Goal: Task Accomplishment & Management: Use online tool/utility

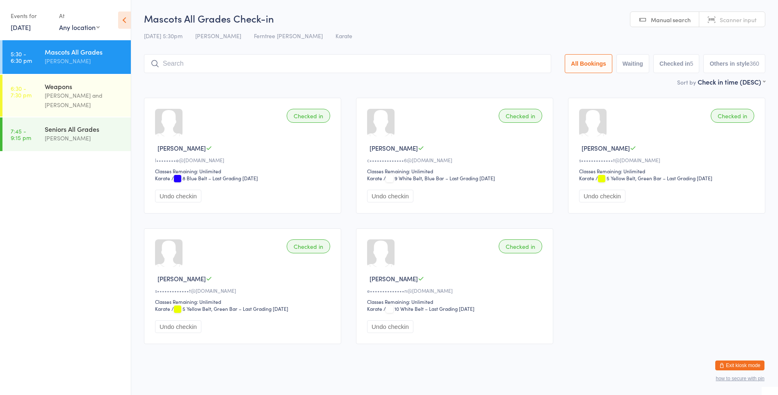
click at [182, 66] on input "search" at bounding box center [347, 63] width 407 height 19
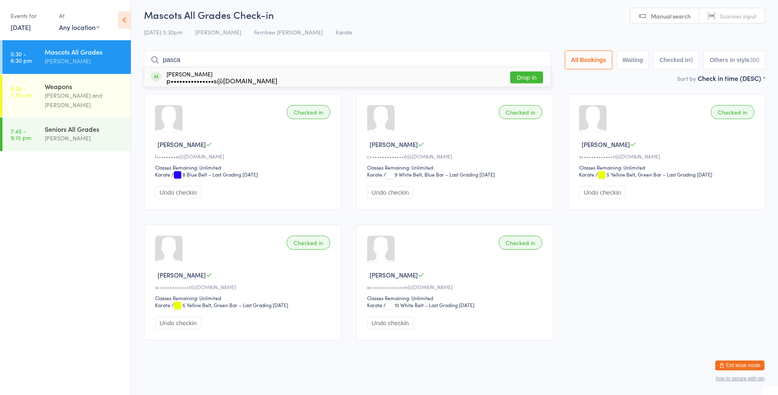
type input "pasca"
click at [196, 79] on div "p•••••••••••••••s@[DOMAIN_NAME]" at bounding box center [222, 80] width 111 height 7
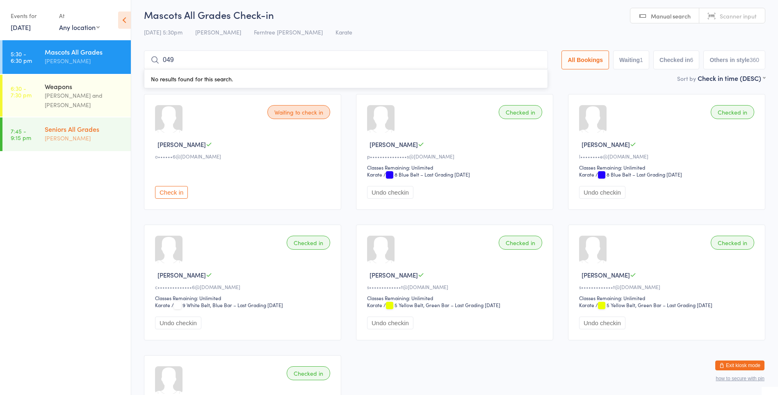
type input "049"
click at [195, 58] on input "049" at bounding box center [346, 59] width 404 height 19
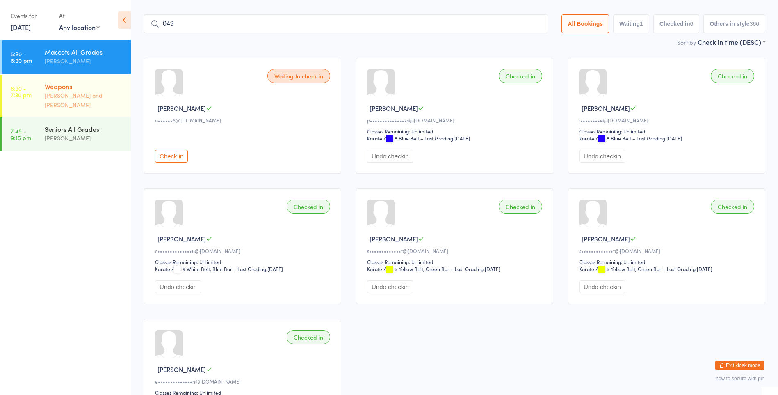
scroll to position [54, 0]
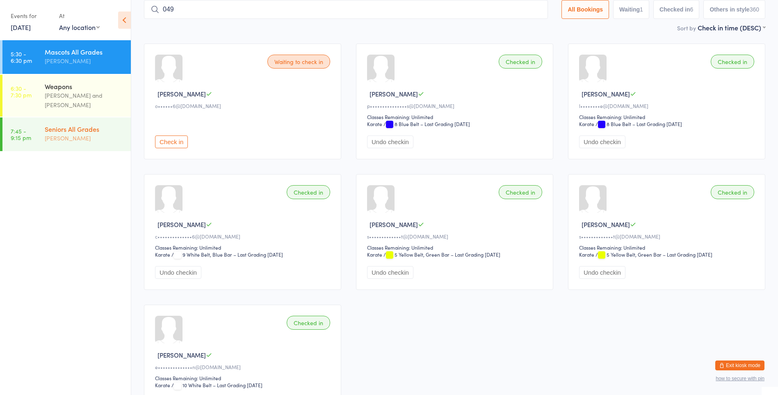
click at [68, 117] on div "Seniors All Grades [PERSON_NAME]" at bounding box center [88, 133] width 86 height 32
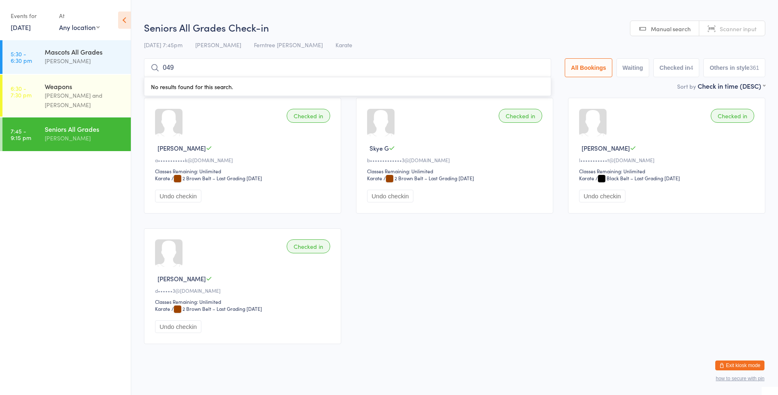
type input "0491"
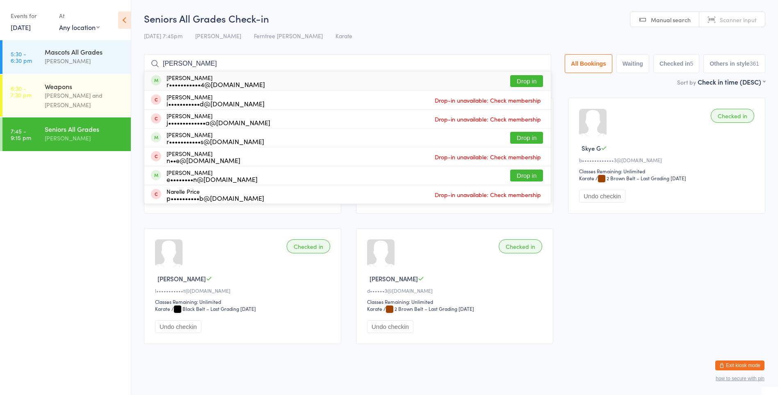
type input "[PERSON_NAME]"
click at [522, 79] on button "Drop in" at bounding box center [526, 81] width 33 height 12
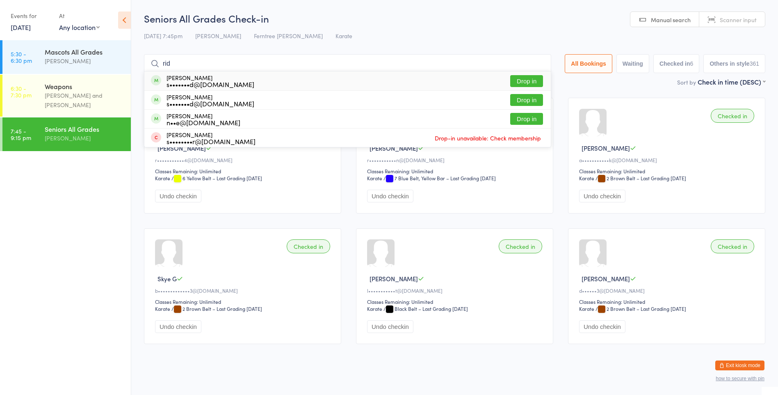
type input "rid"
click at [529, 83] on button "Drop in" at bounding box center [526, 81] width 33 height 12
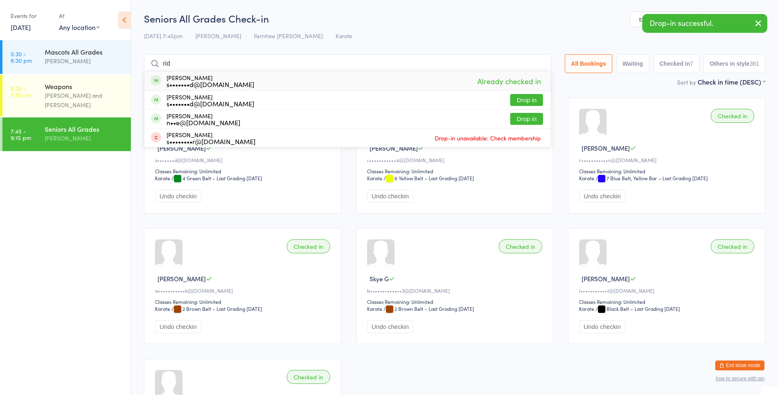
click at [441, 55] on input "rid" at bounding box center [347, 63] width 407 height 19
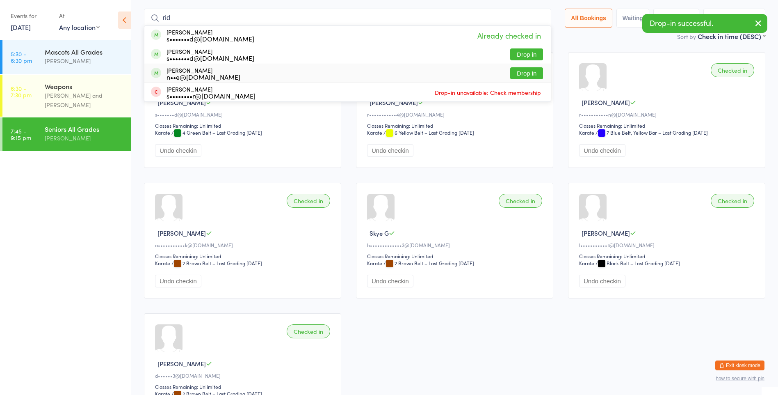
scroll to position [54, 0]
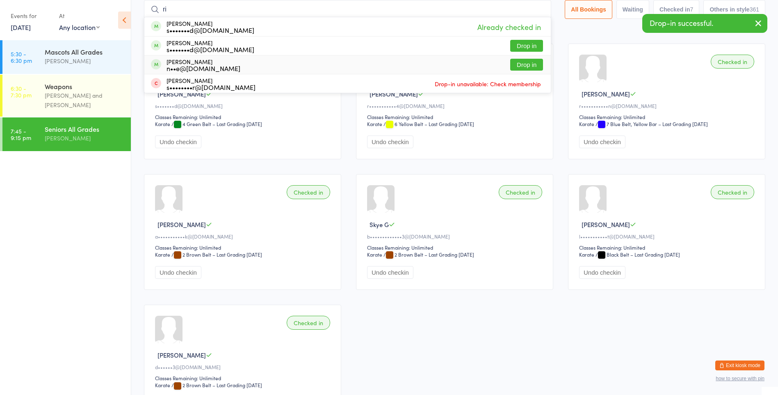
type input "r"
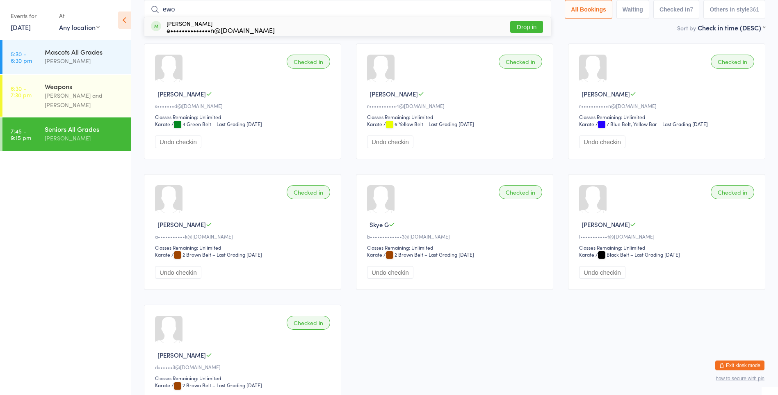
type input "ewo"
click at [427, 26] on div "[PERSON_NAME] e••••••••••••••n@[DOMAIN_NAME] Drop in" at bounding box center [347, 26] width 407 height 19
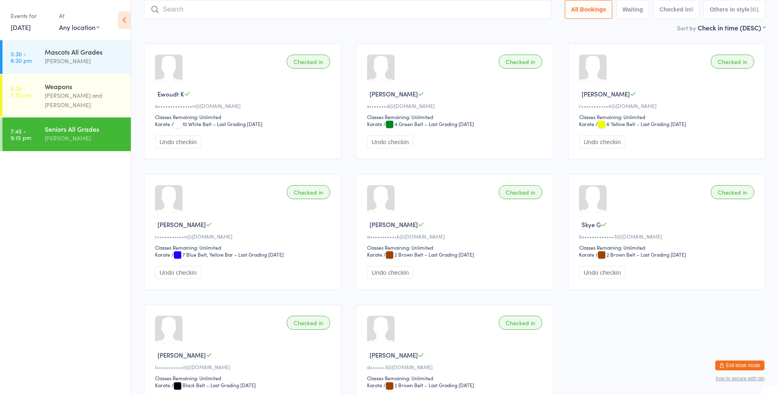
click at [206, 7] on input "search" at bounding box center [347, 9] width 407 height 19
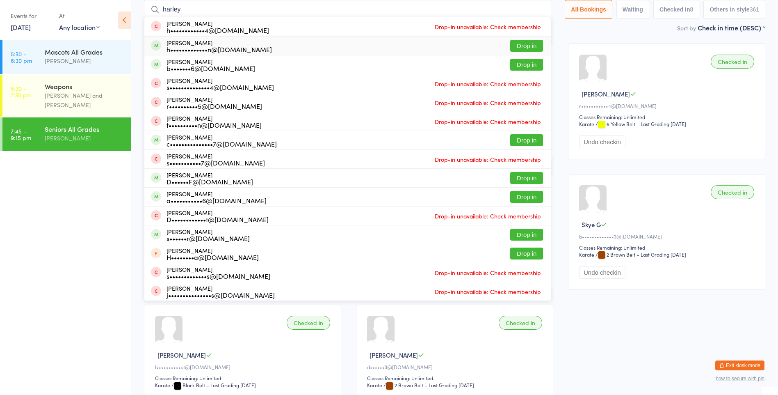
type input "harley"
click at [522, 49] on button "Drop in" at bounding box center [526, 46] width 33 height 12
